Goal: Task Accomplishment & Management: Manage account settings

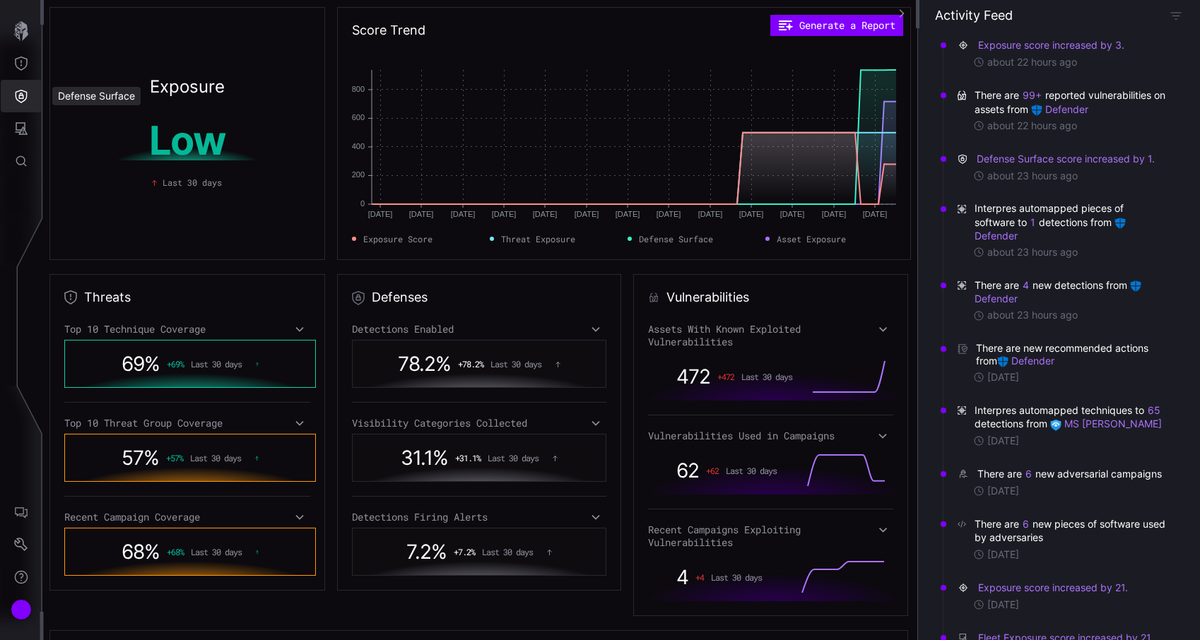
click at [22, 106] on button "Defense Surface" at bounding box center [21, 96] width 41 height 33
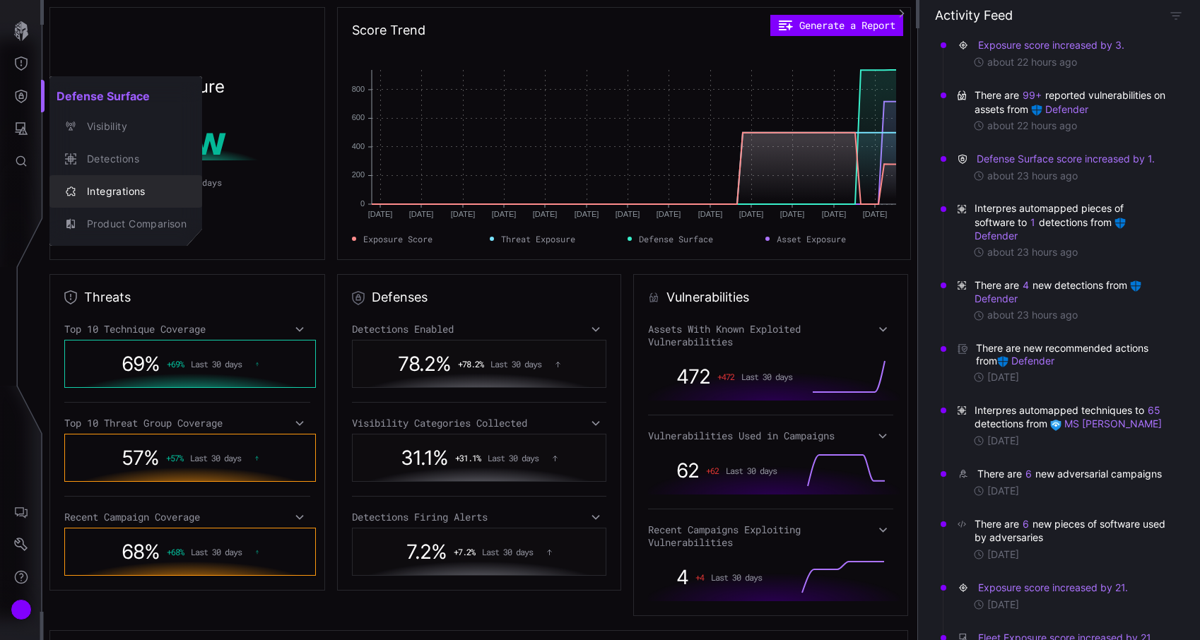
click at [98, 190] on div "Integrations" at bounding box center [133, 192] width 107 height 18
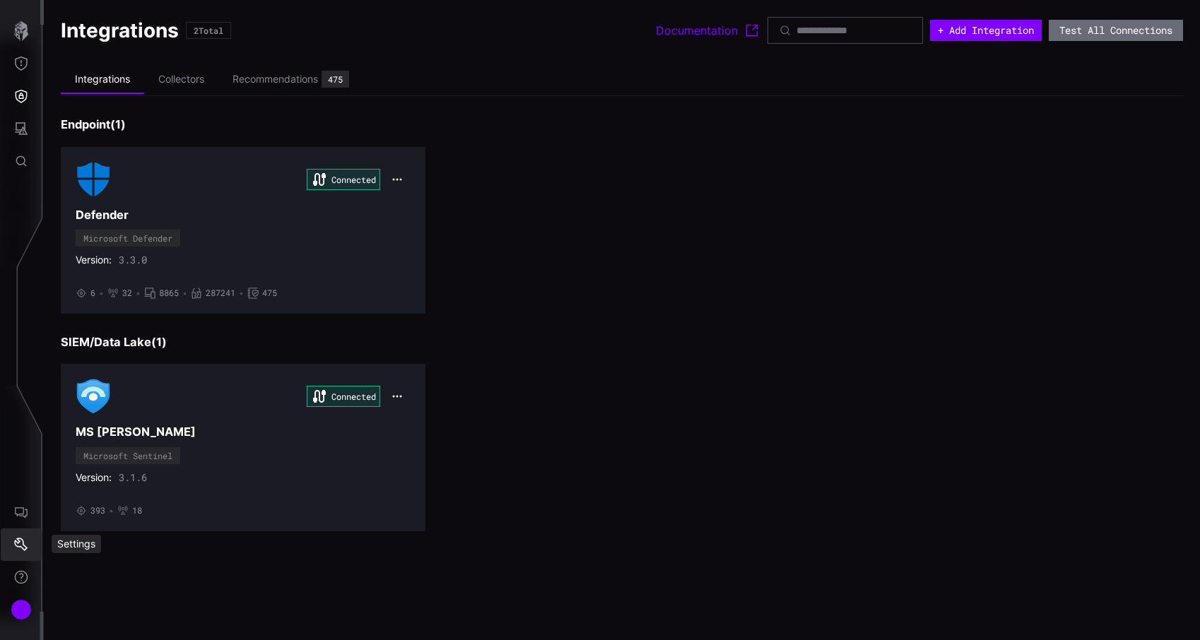
click at [18, 531] on button "Settings" at bounding box center [21, 545] width 41 height 33
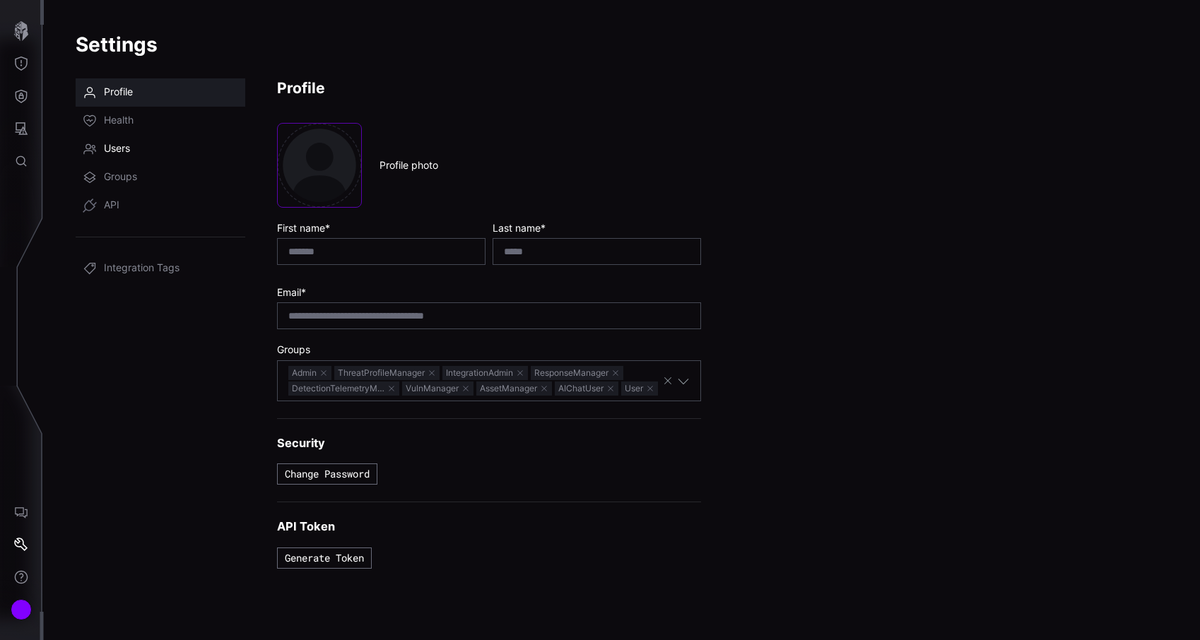
click at [137, 147] on link "Users" at bounding box center [161, 149] width 170 height 28
